Goal: Information Seeking & Learning: Learn about a topic

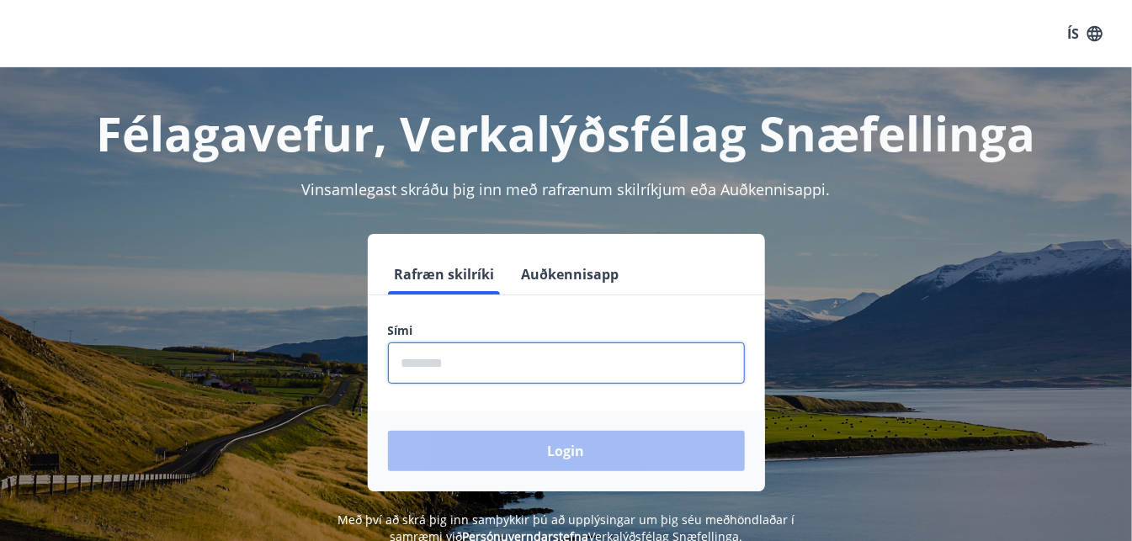
click at [503, 376] on input "phone" at bounding box center [566, 363] width 357 height 41
type input "********"
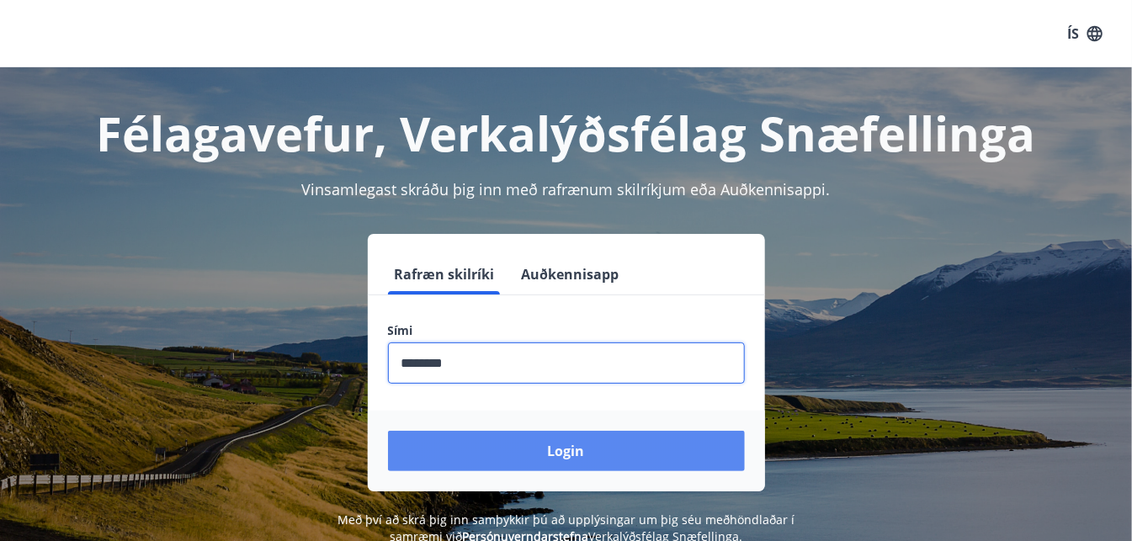
click at [531, 443] on button "Login" at bounding box center [566, 451] width 357 height 40
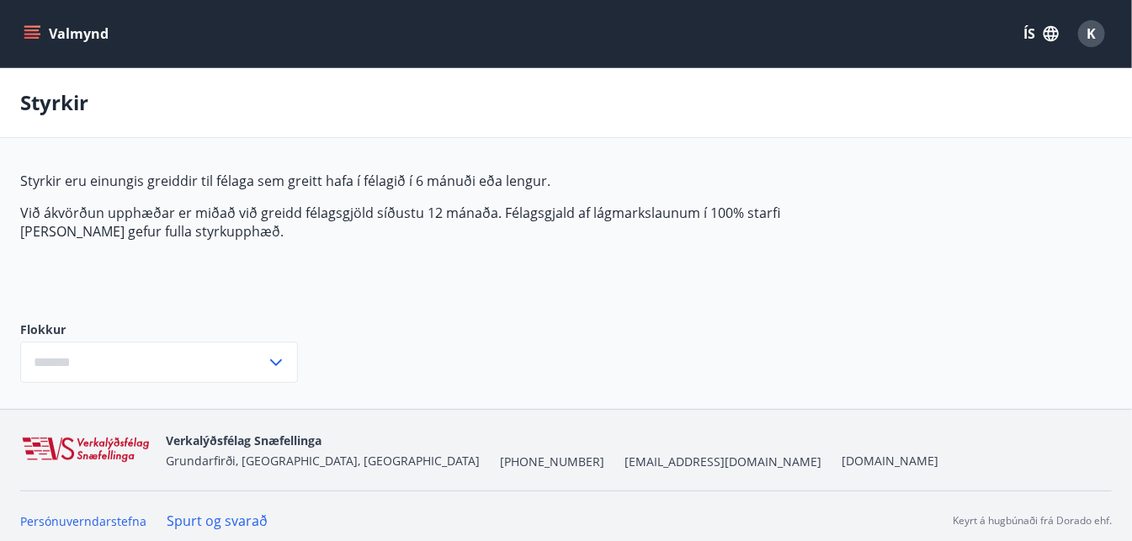
type input "***"
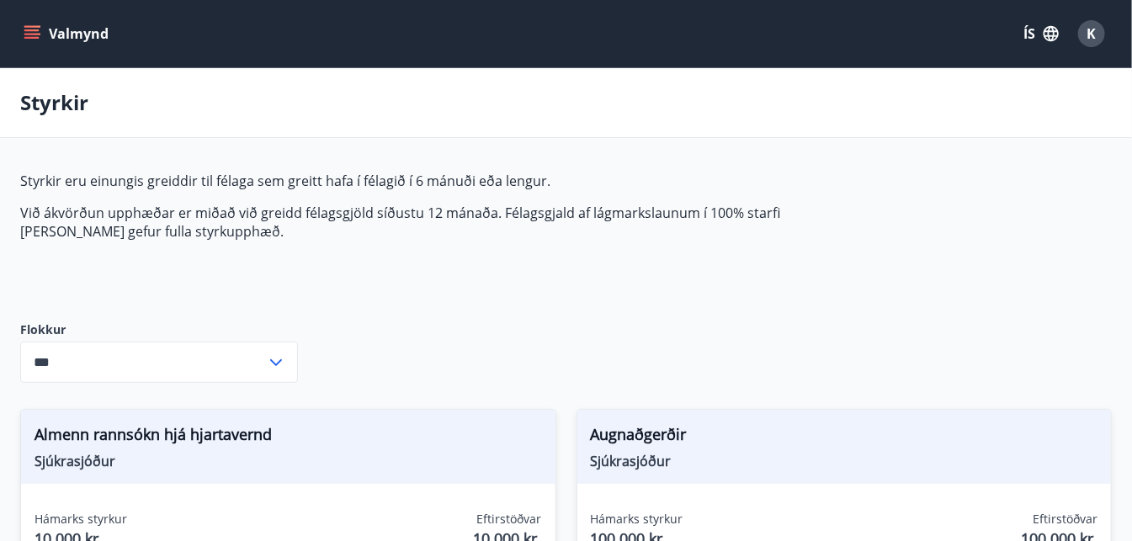
click at [32, 36] on icon "menu" at bounding box center [32, 33] width 17 height 17
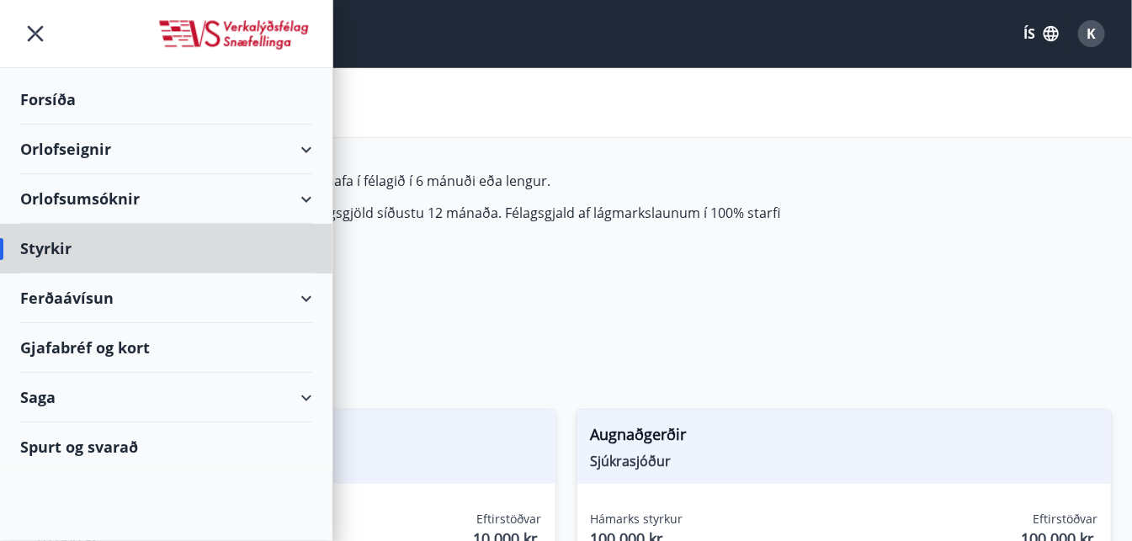
click at [51, 99] on div "Forsíða" at bounding box center [166, 100] width 292 height 50
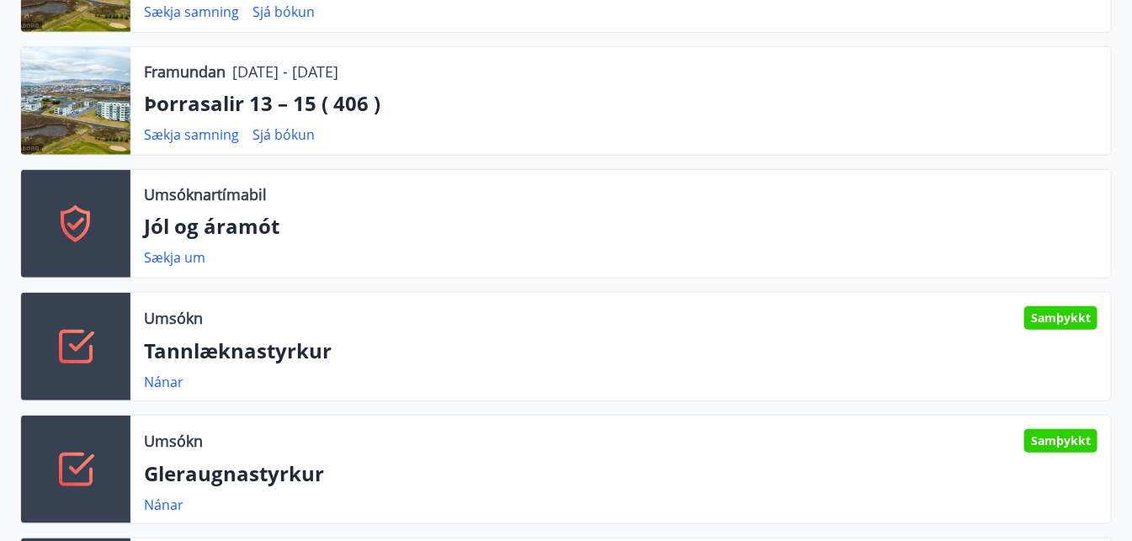
scroll to position [467, 0]
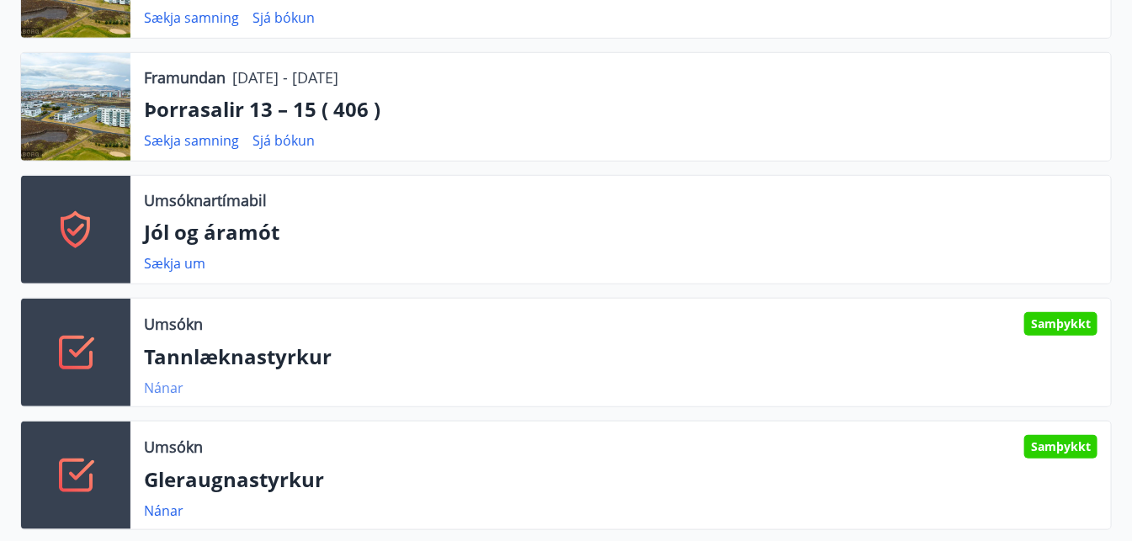
click at [165, 394] on link "Nánar" at bounding box center [164, 388] width 40 height 19
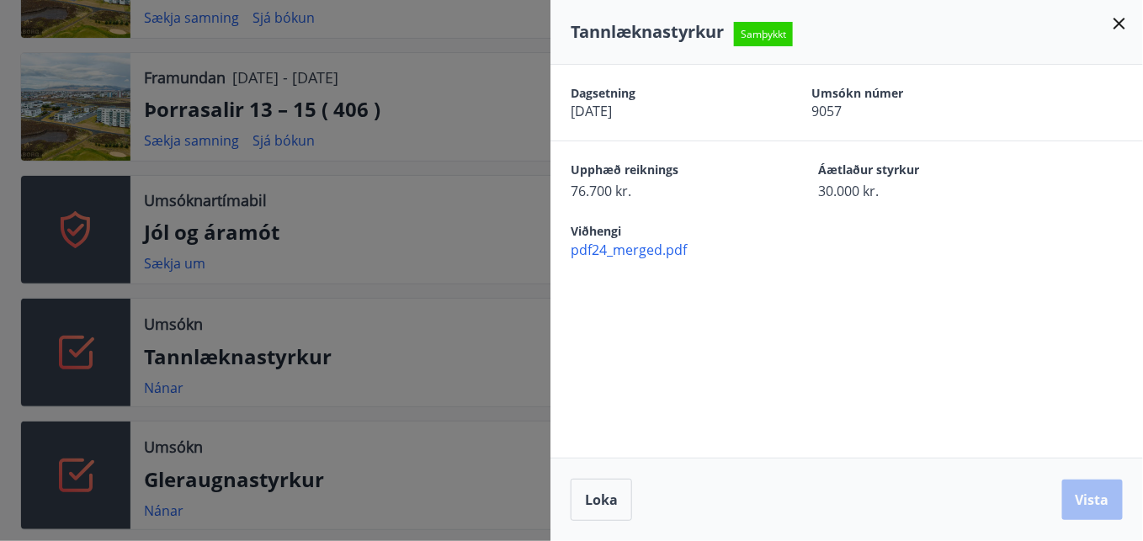
click at [371, 285] on div at bounding box center [571, 270] width 1143 height 541
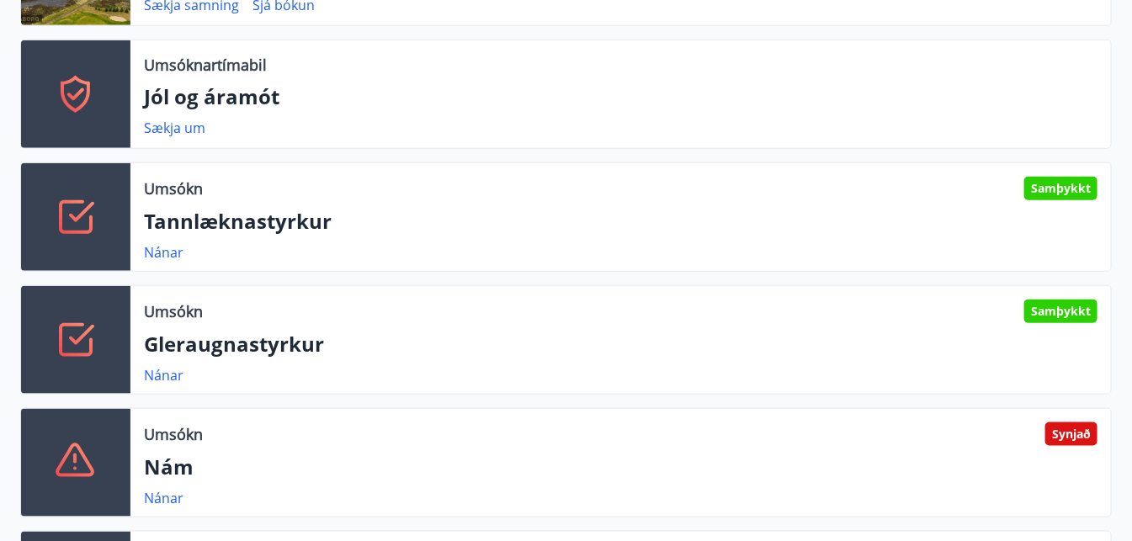
scroll to position [697, 0]
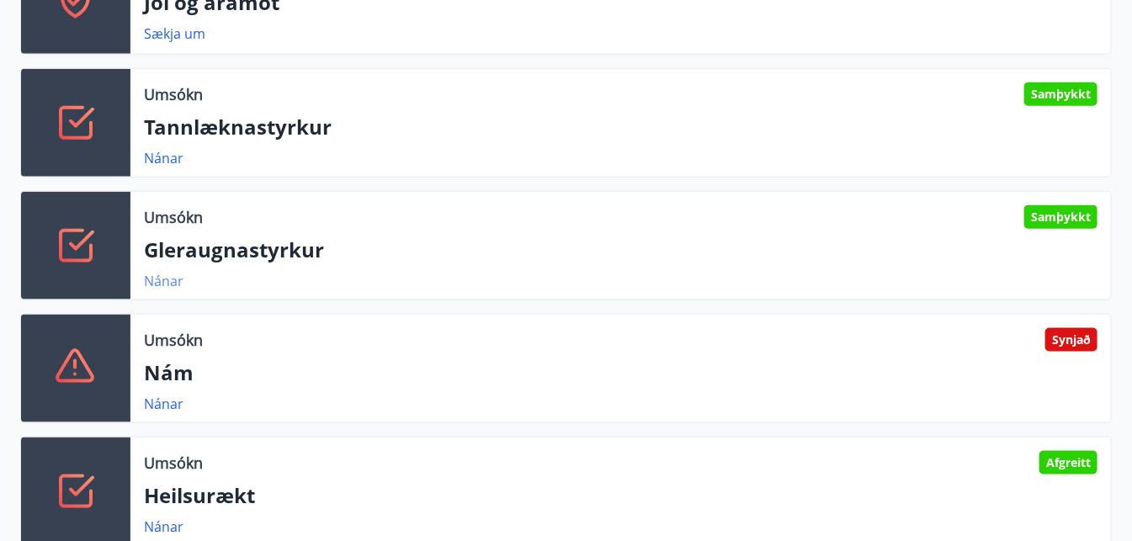
click at [167, 280] on link "Nánar" at bounding box center [164, 281] width 40 height 19
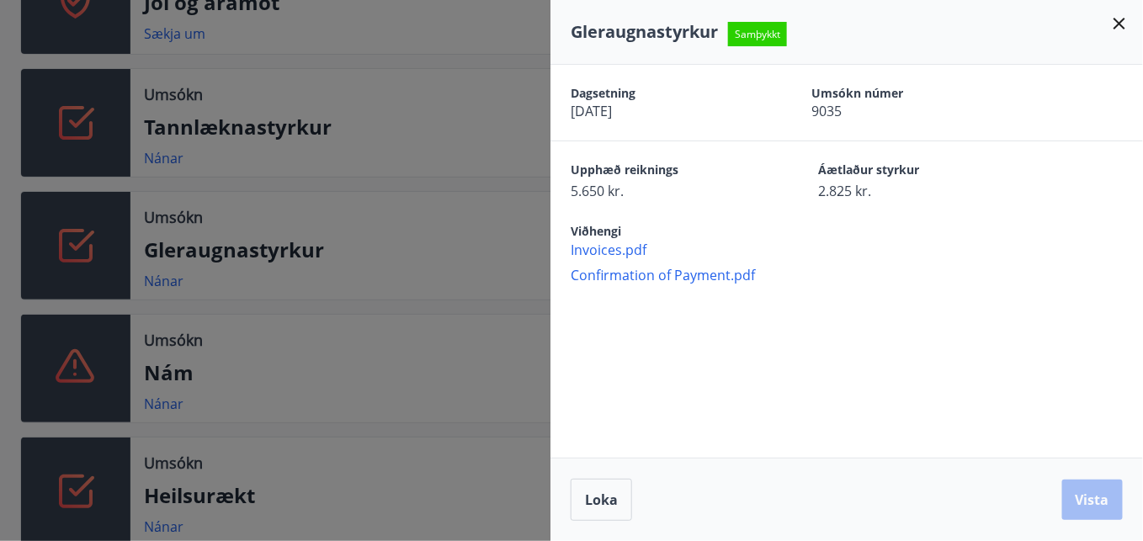
click at [494, 249] on div at bounding box center [571, 270] width 1143 height 541
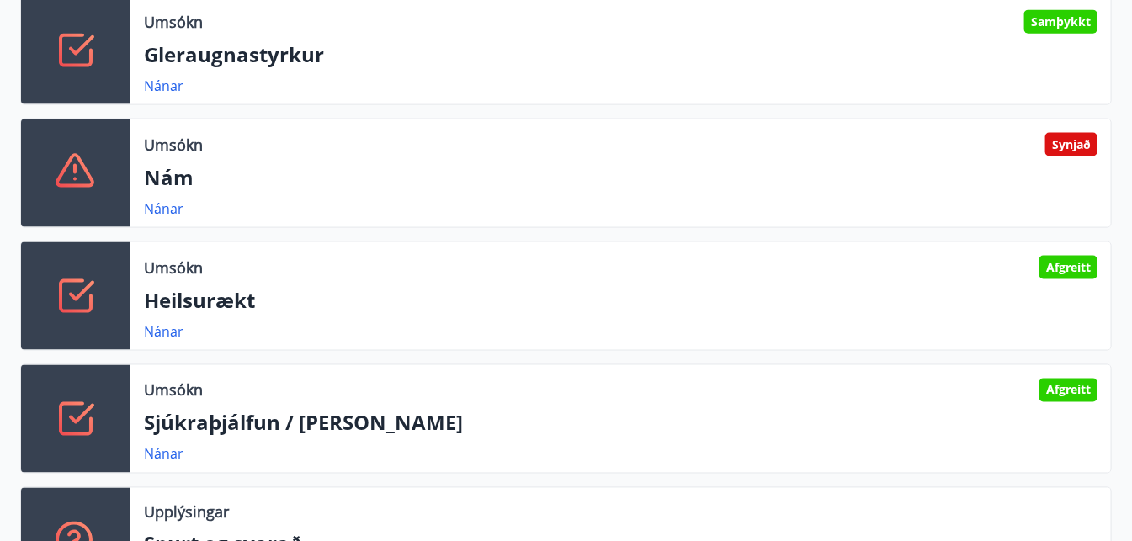
scroll to position [893, 0]
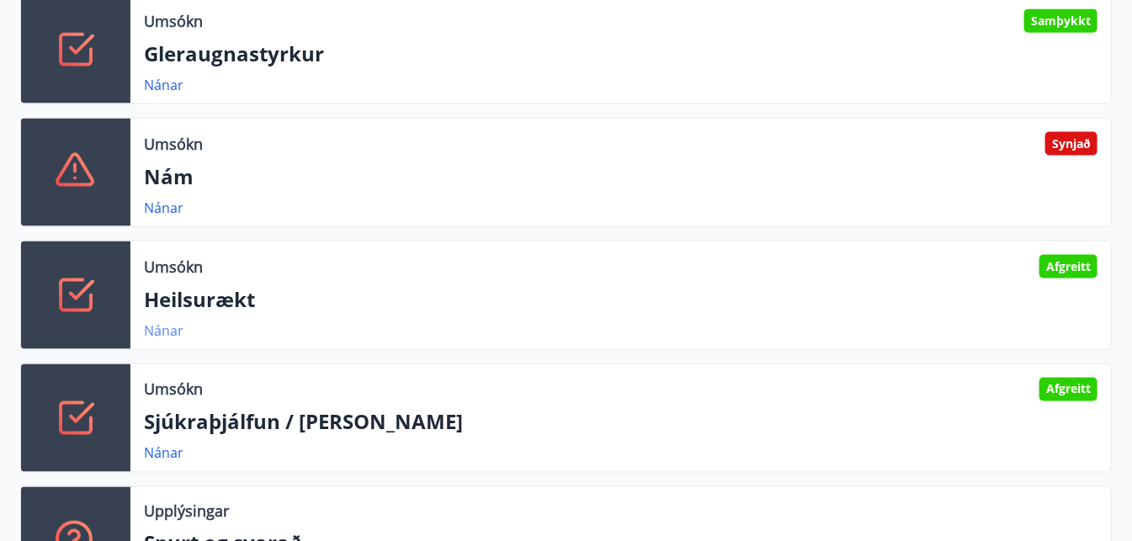
click at [171, 329] on link "Nánar" at bounding box center [164, 331] width 40 height 19
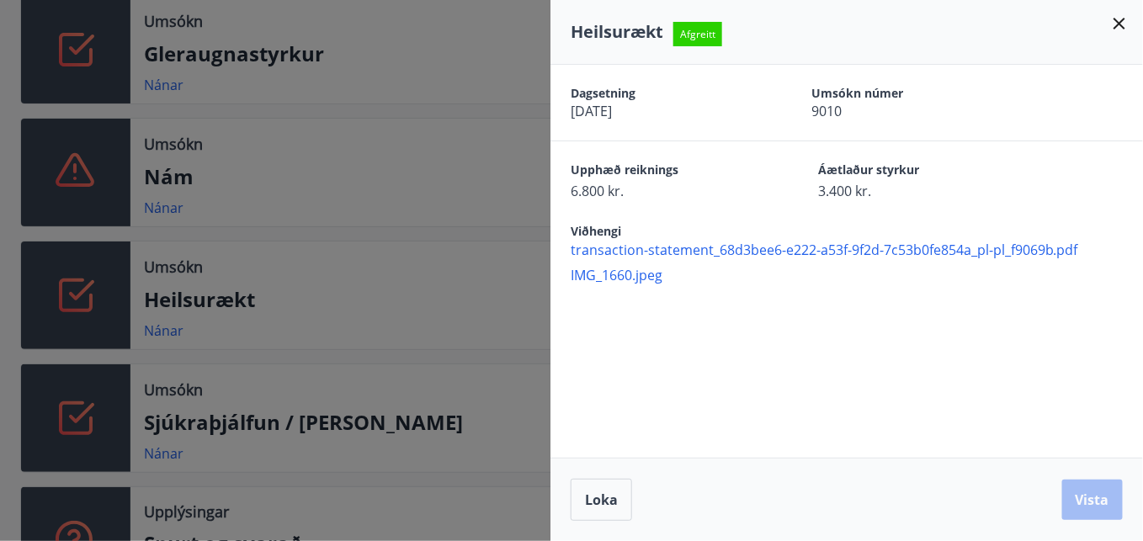
click at [511, 276] on div at bounding box center [571, 270] width 1143 height 541
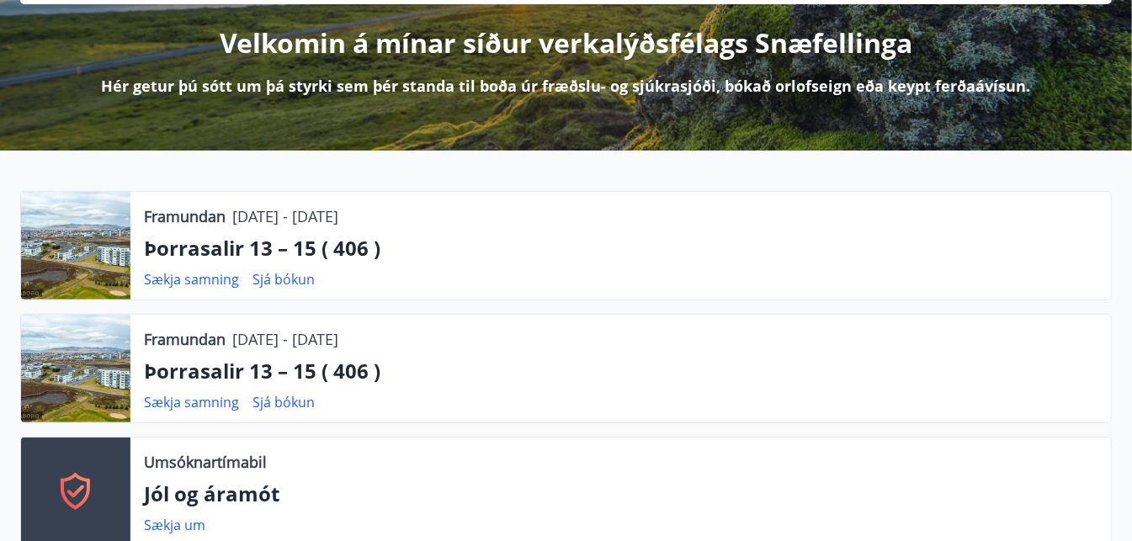
scroll to position [0, 0]
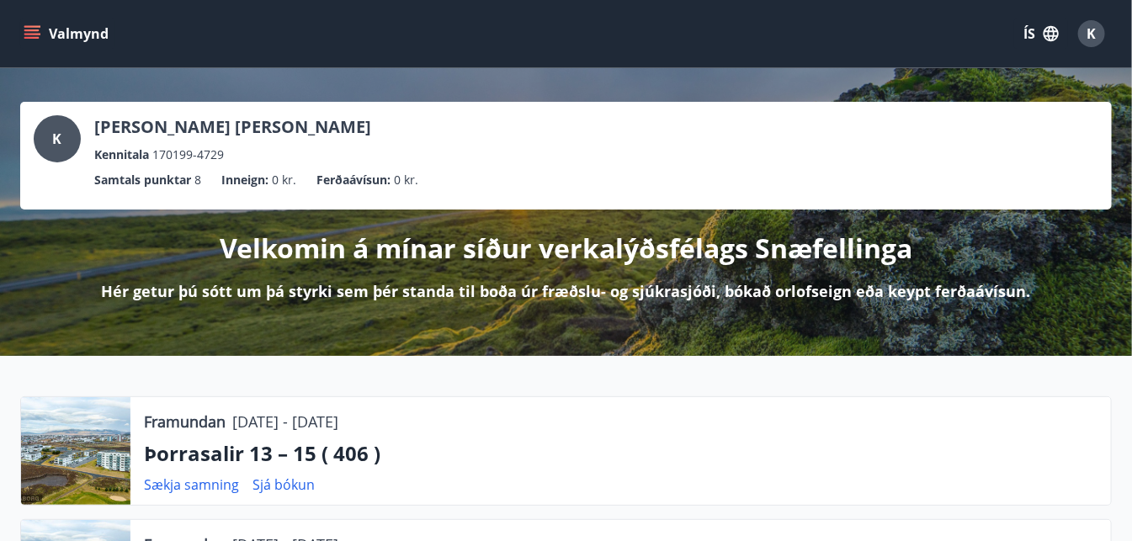
click at [29, 32] on icon "menu" at bounding box center [32, 33] width 17 height 17
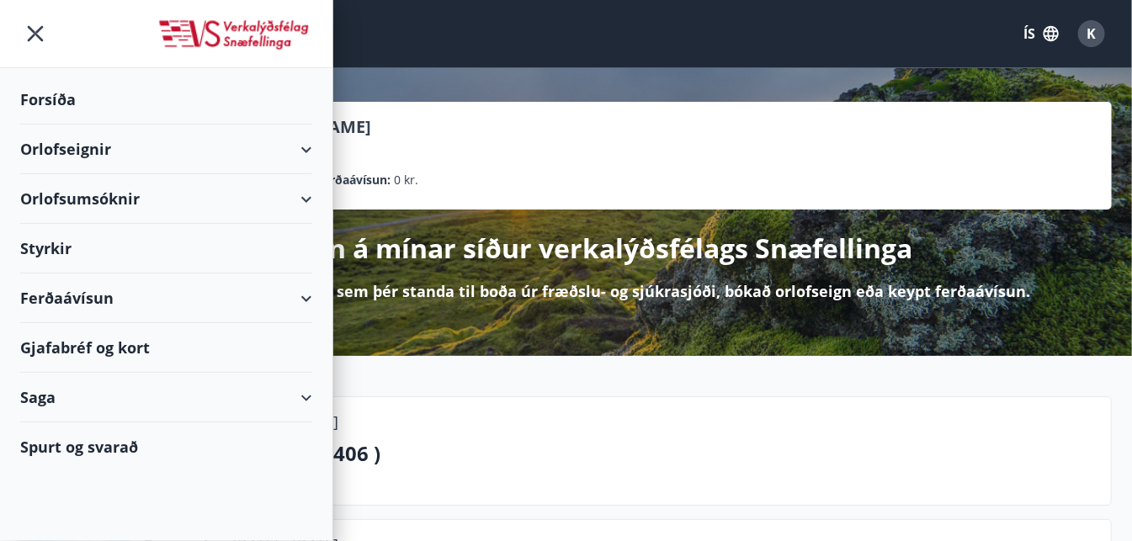
click at [61, 248] on div "Styrkir" at bounding box center [166, 249] width 292 height 50
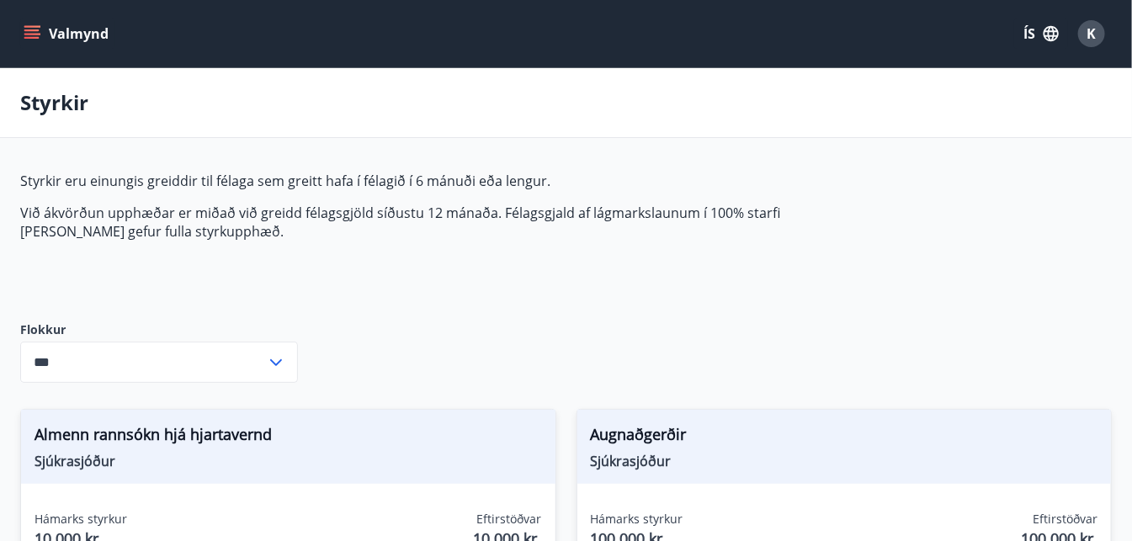
type input "***"
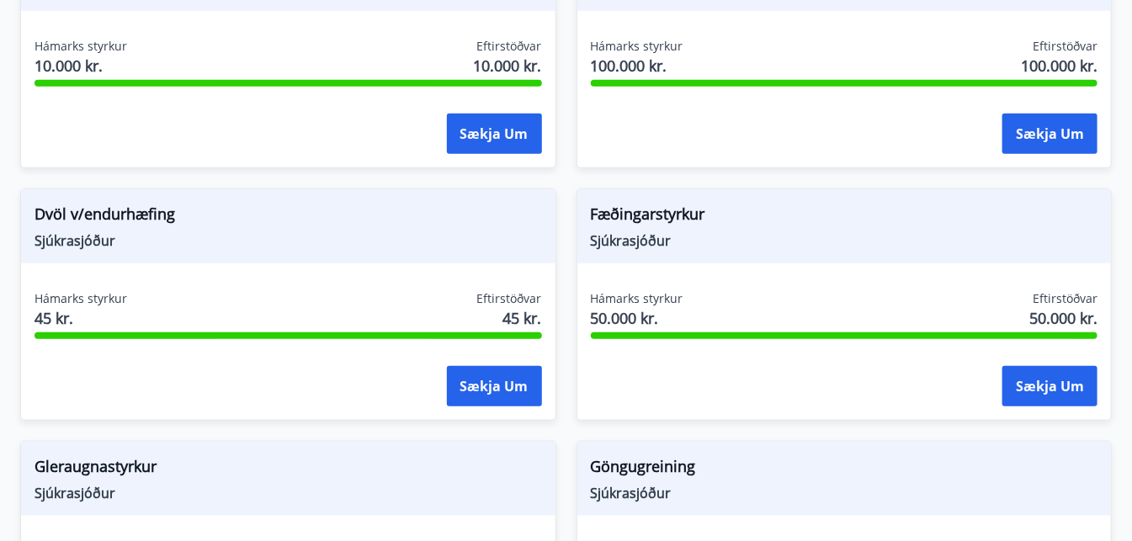
scroll to position [471, 0]
